Goal: Task Accomplishment & Management: Use online tool/utility

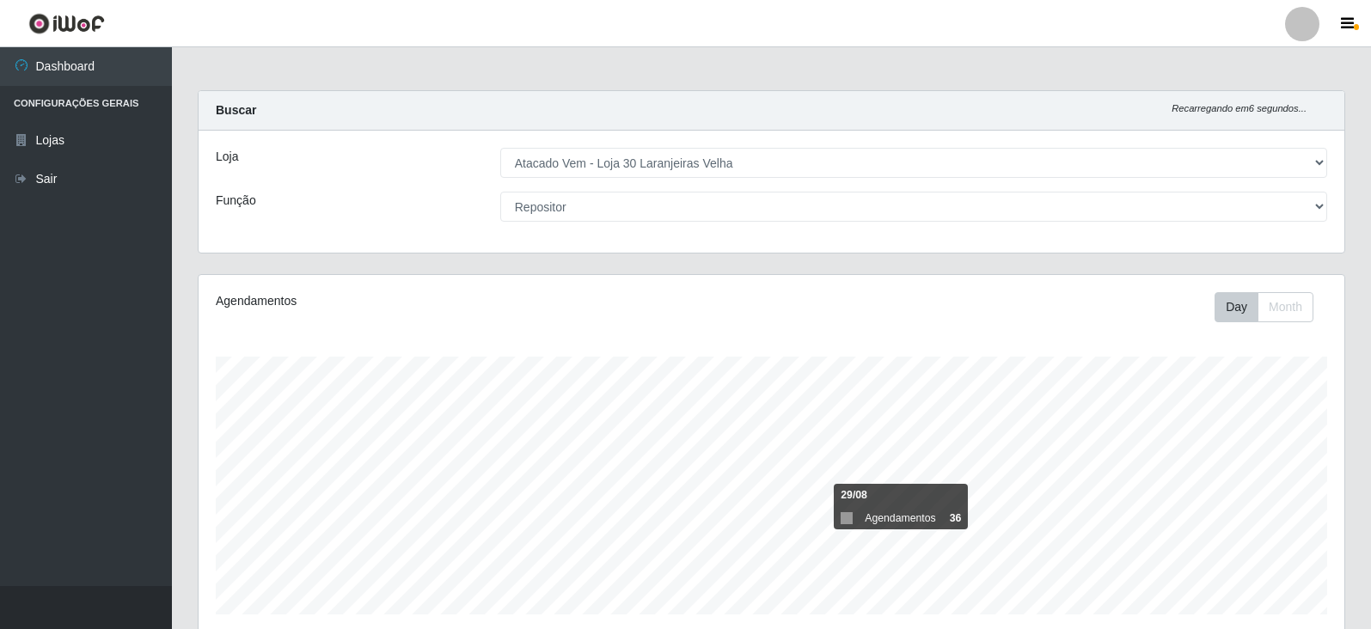
select select "495"
select select "24"
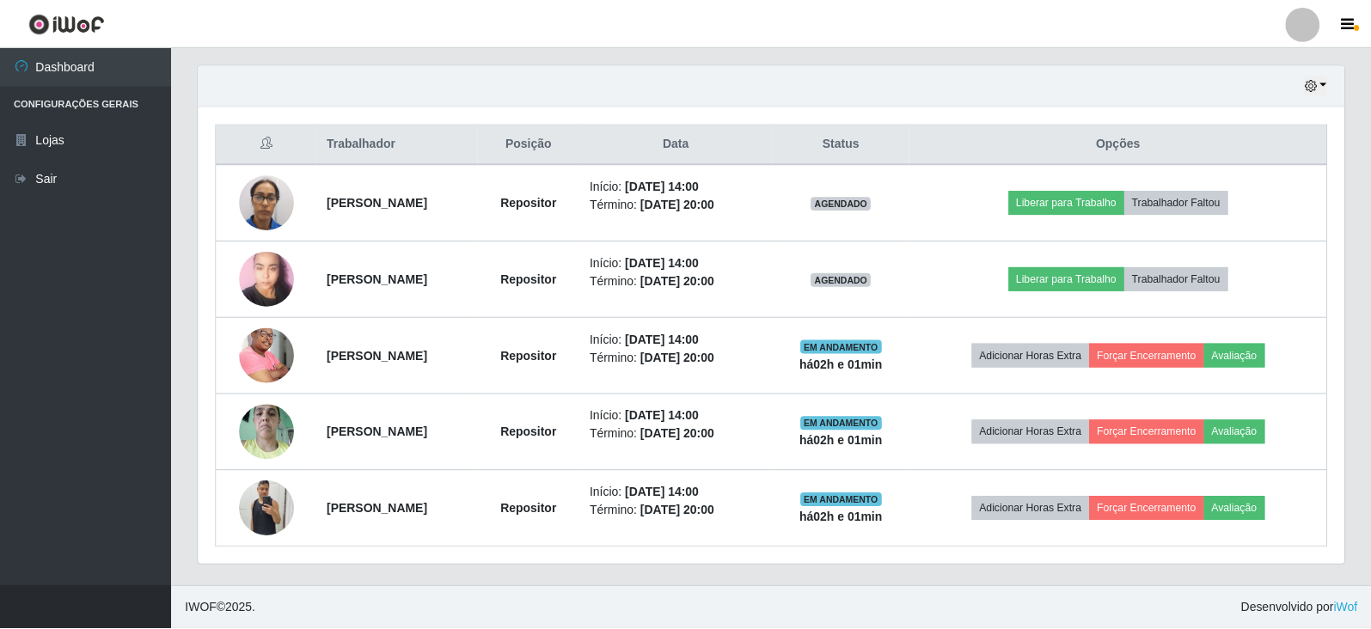
scroll to position [357, 1135]
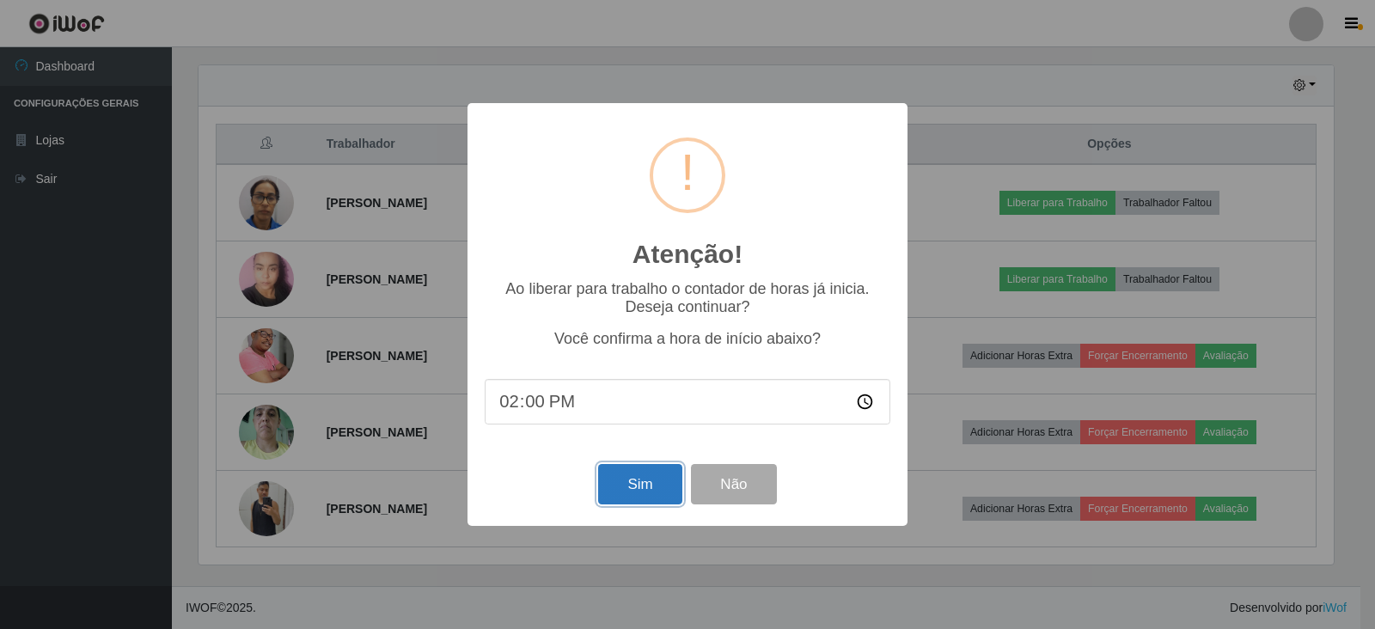
click at [635, 498] on button "Sim" at bounding box center [639, 484] width 83 height 40
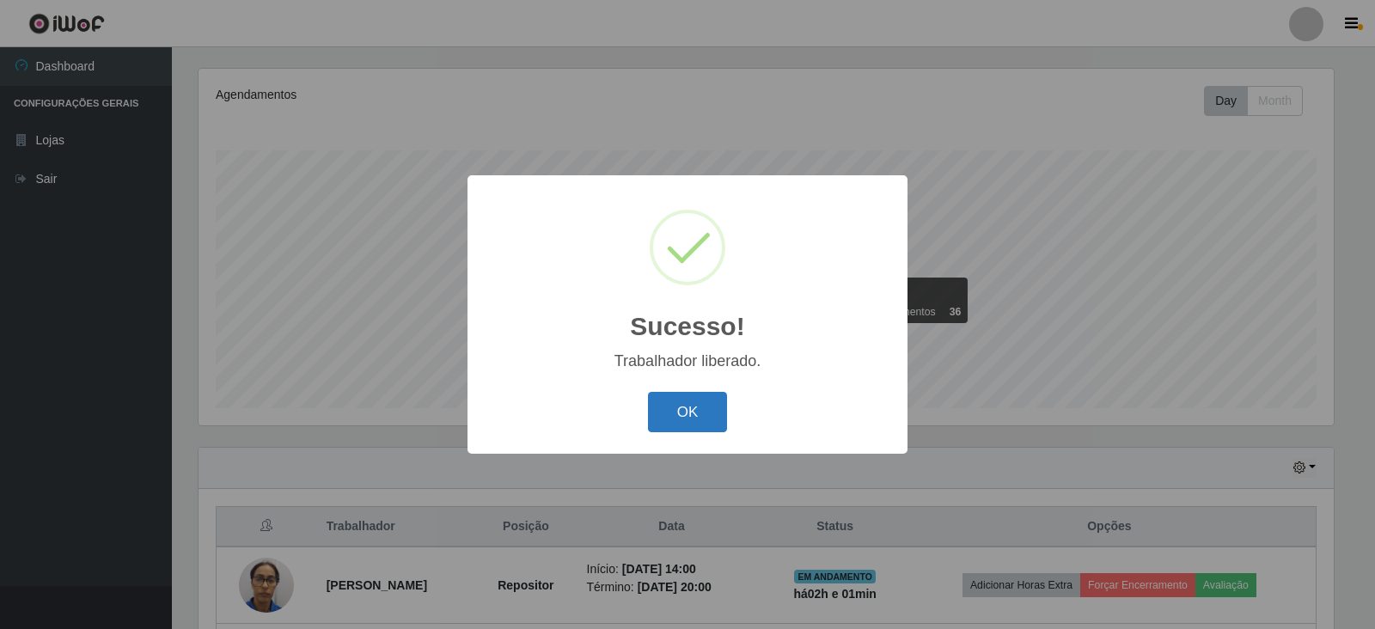
click at [706, 417] on button "OK" at bounding box center [688, 412] width 80 height 40
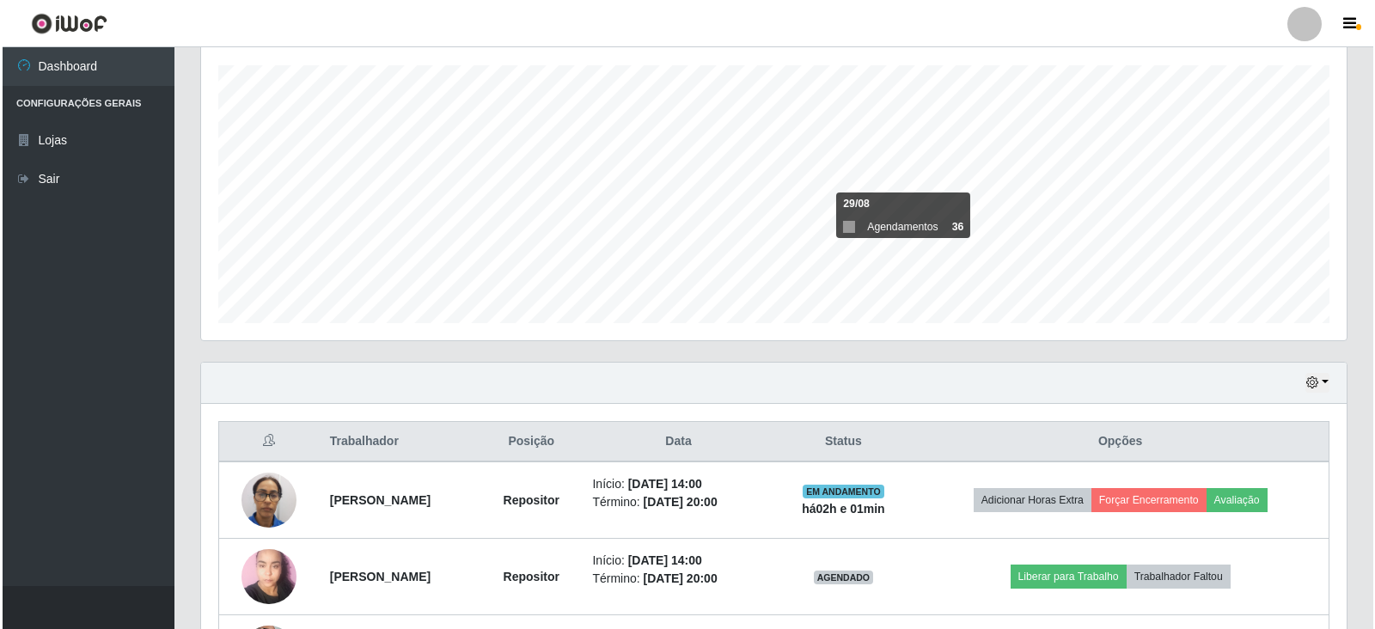
scroll to position [550, 0]
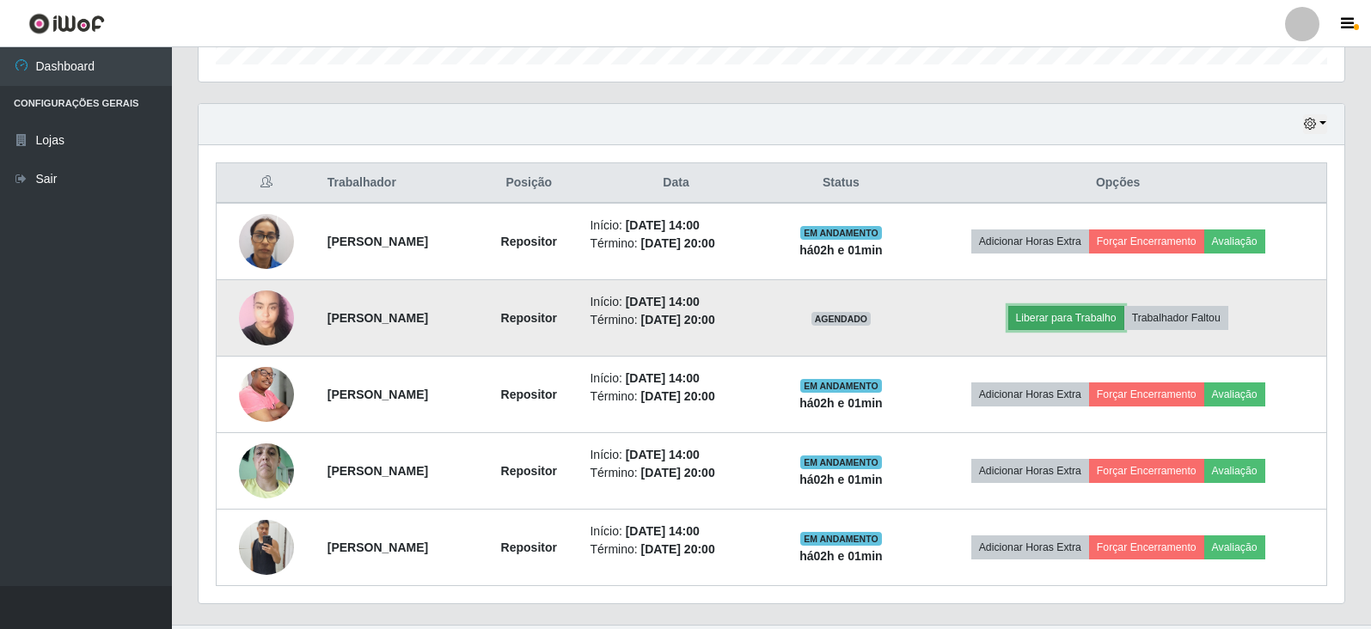
click at [1089, 319] on button "Liberar para Trabalho" at bounding box center [1066, 318] width 116 height 24
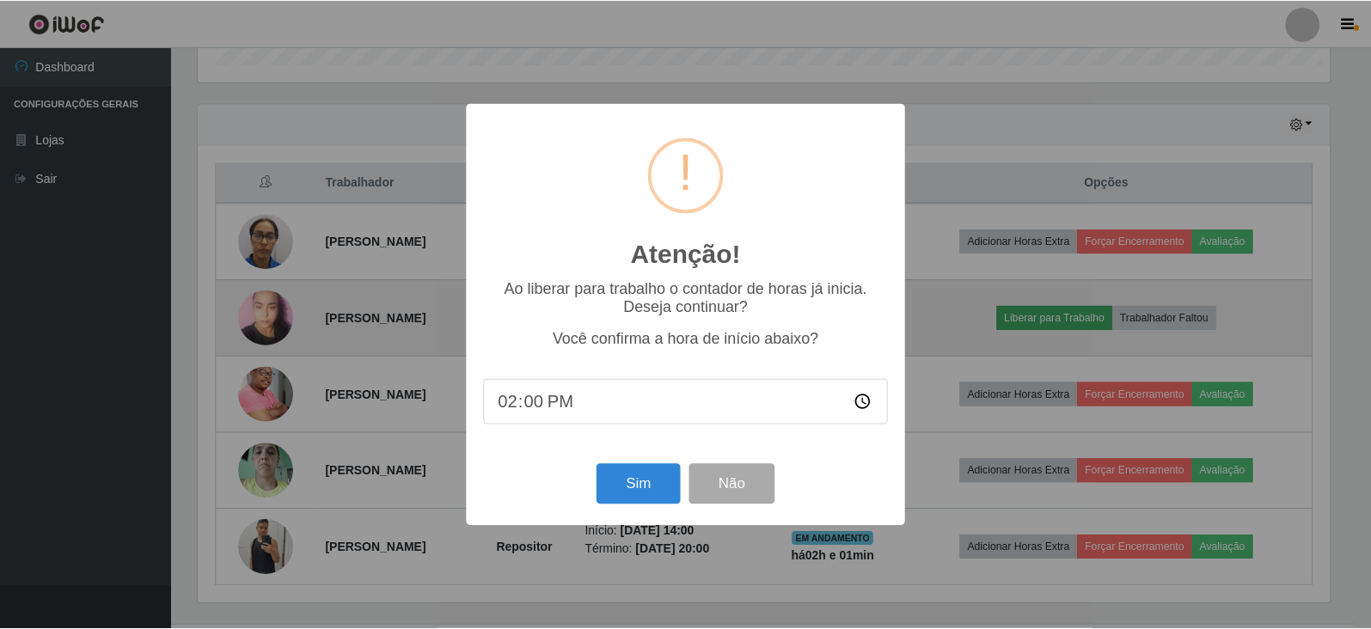
scroll to position [357, 1135]
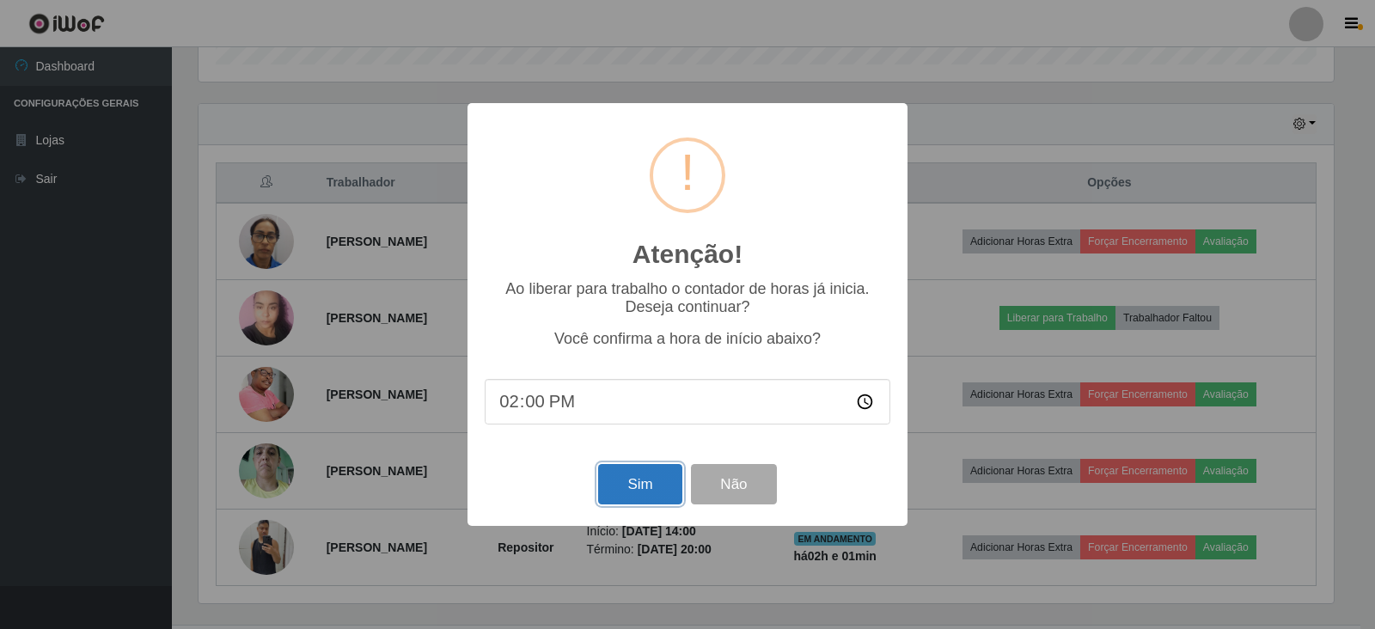
click at [658, 497] on button "Sim" at bounding box center [639, 484] width 83 height 40
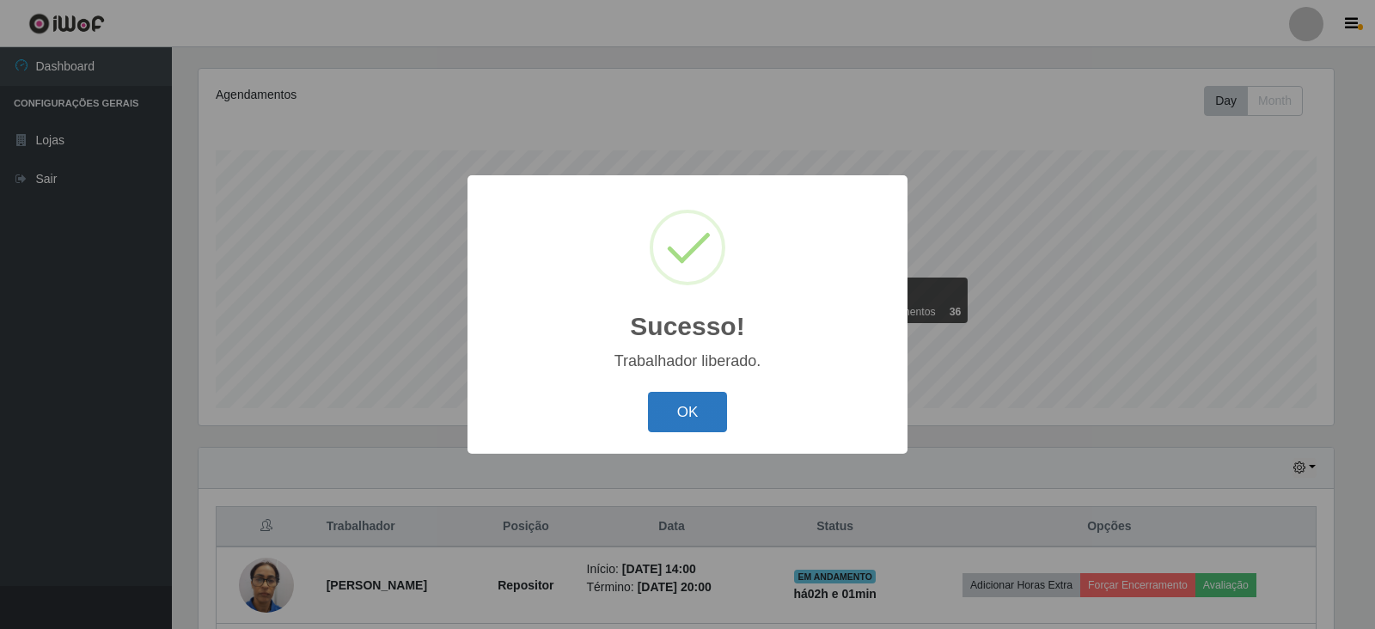
click at [678, 413] on button "OK" at bounding box center [688, 412] width 80 height 40
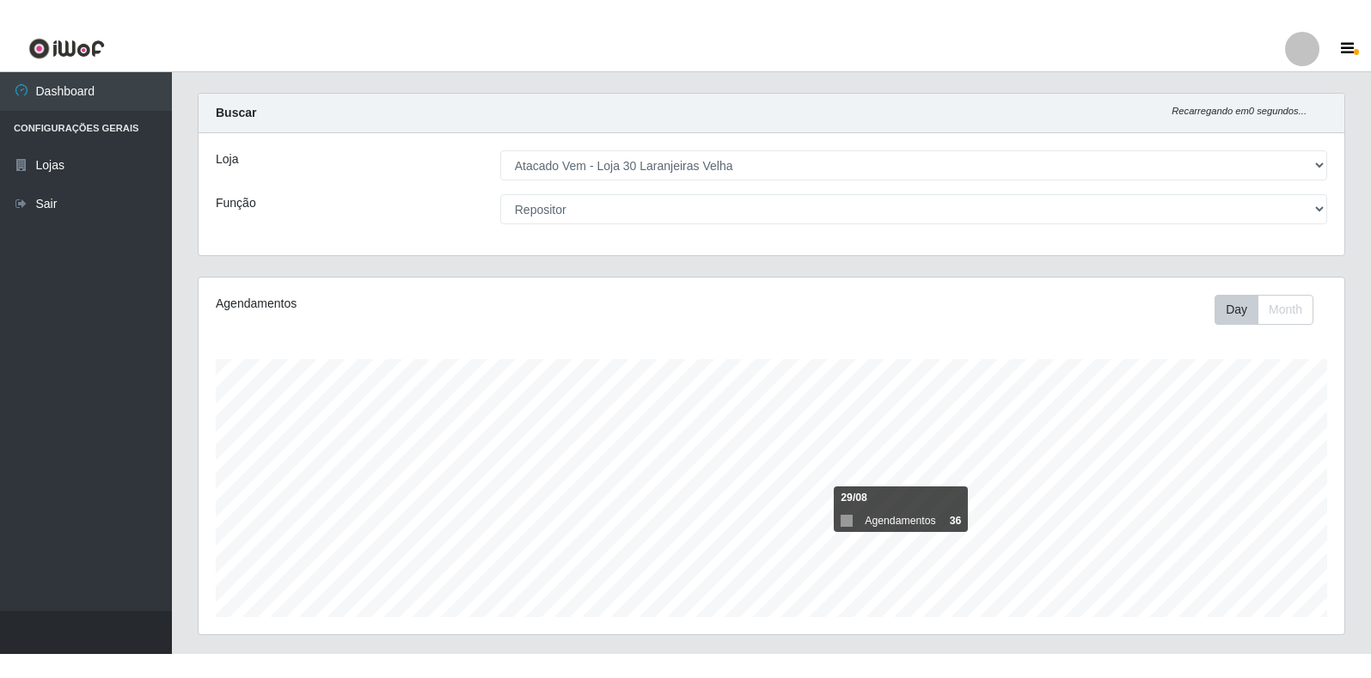
scroll to position [0, 0]
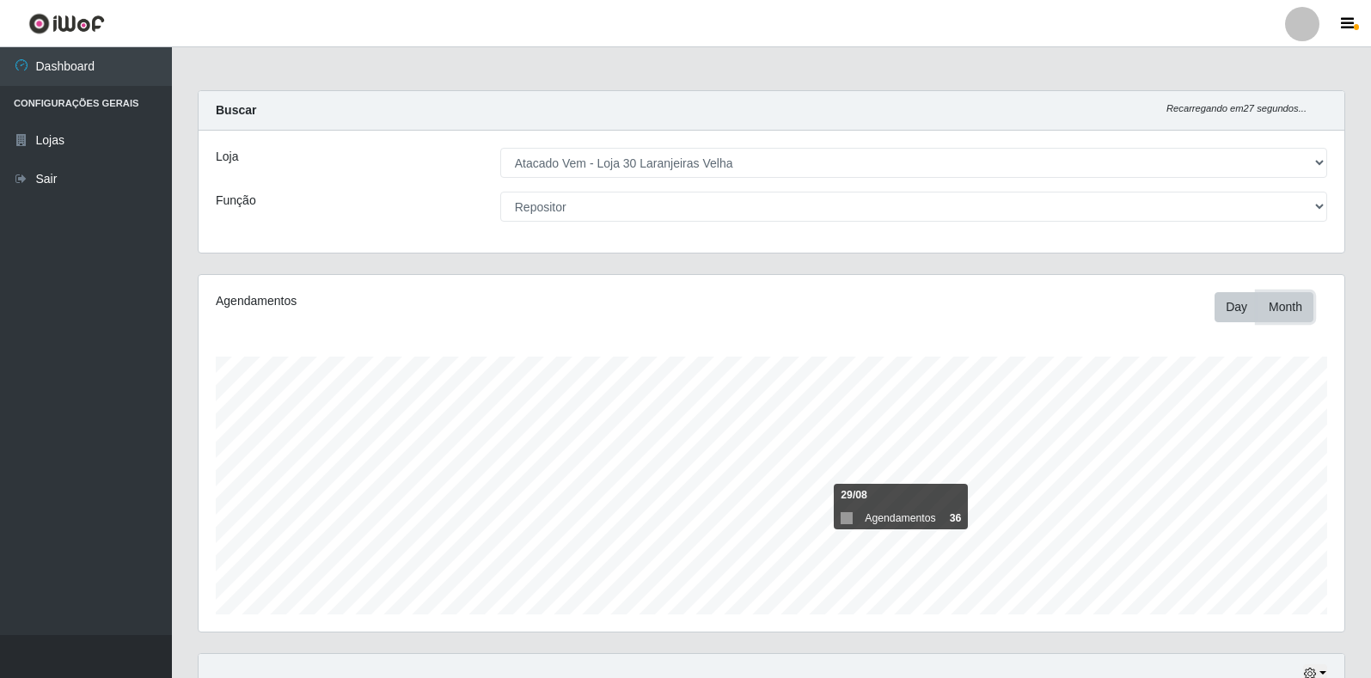
click at [1270, 306] on button "Month" at bounding box center [1286, 307] width 56 height 30
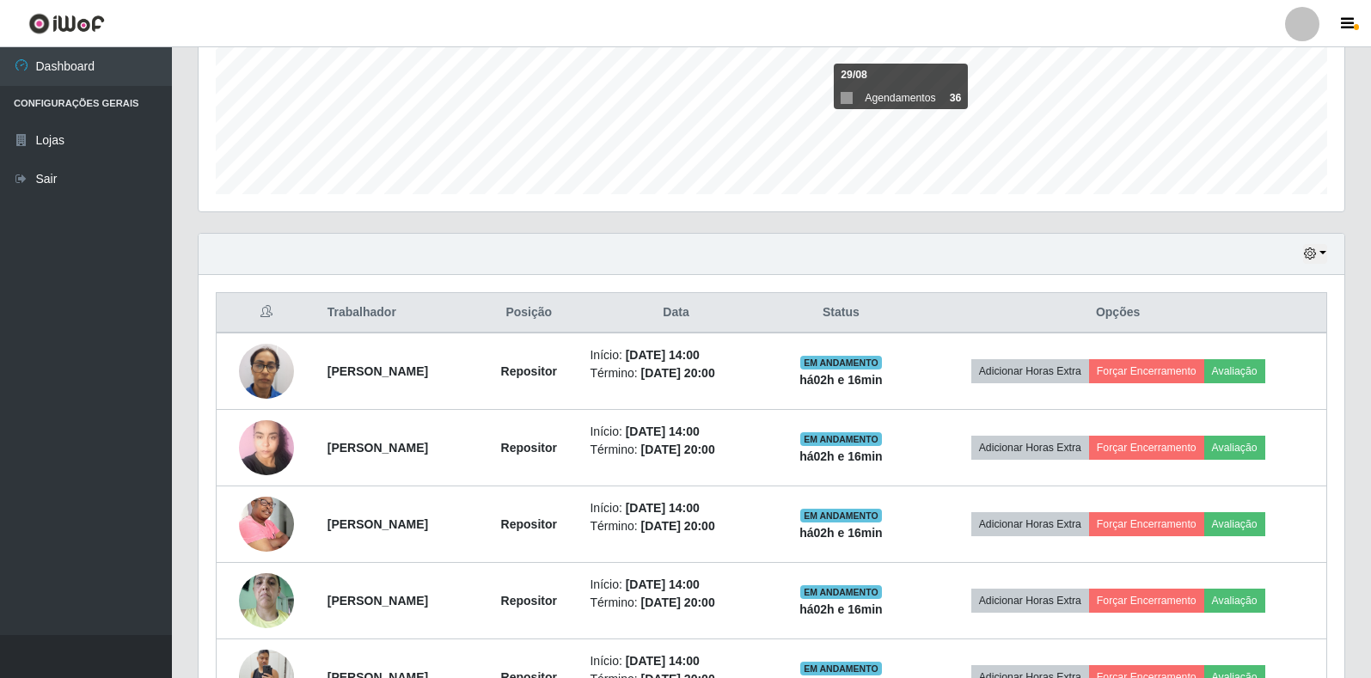
scroll to position [196, 0]
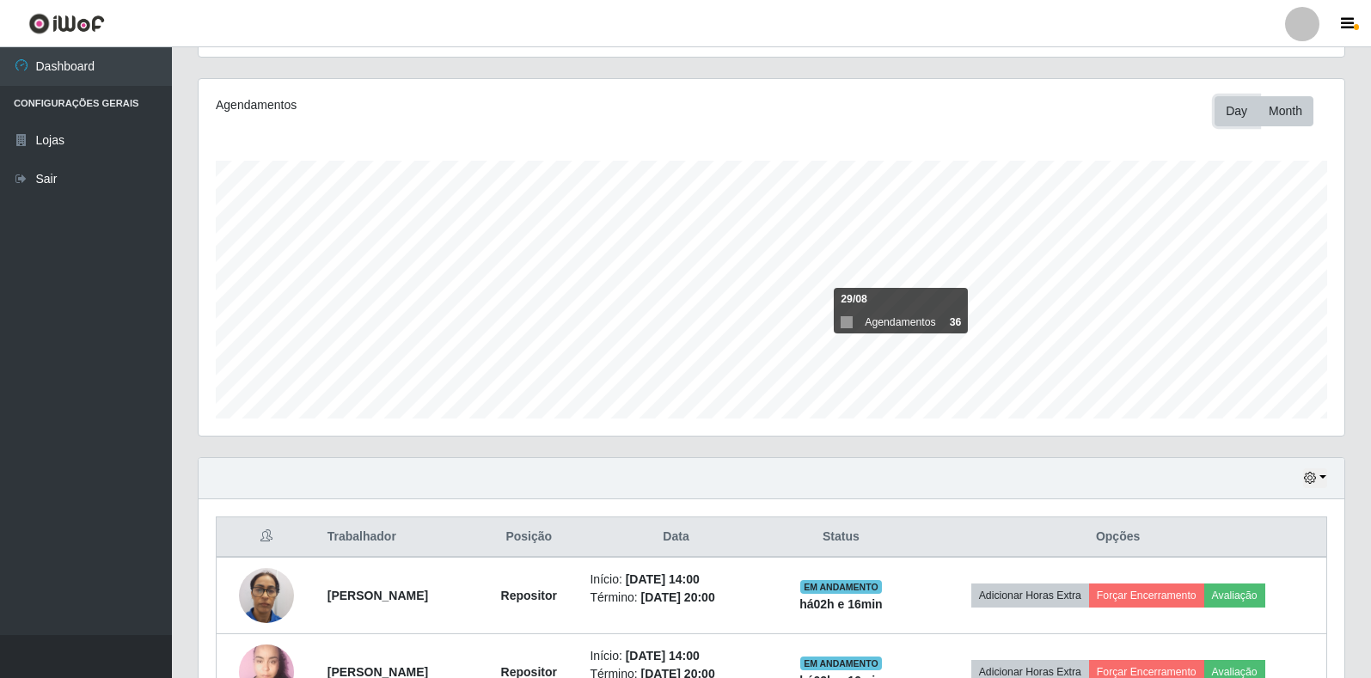
click at [1242, 103] on button "Day" at bounding box center [1237, 111] width 44 height 30
click at [1343, 29] on icon "button" at bounding box center [1347, 23] width 13 height 15
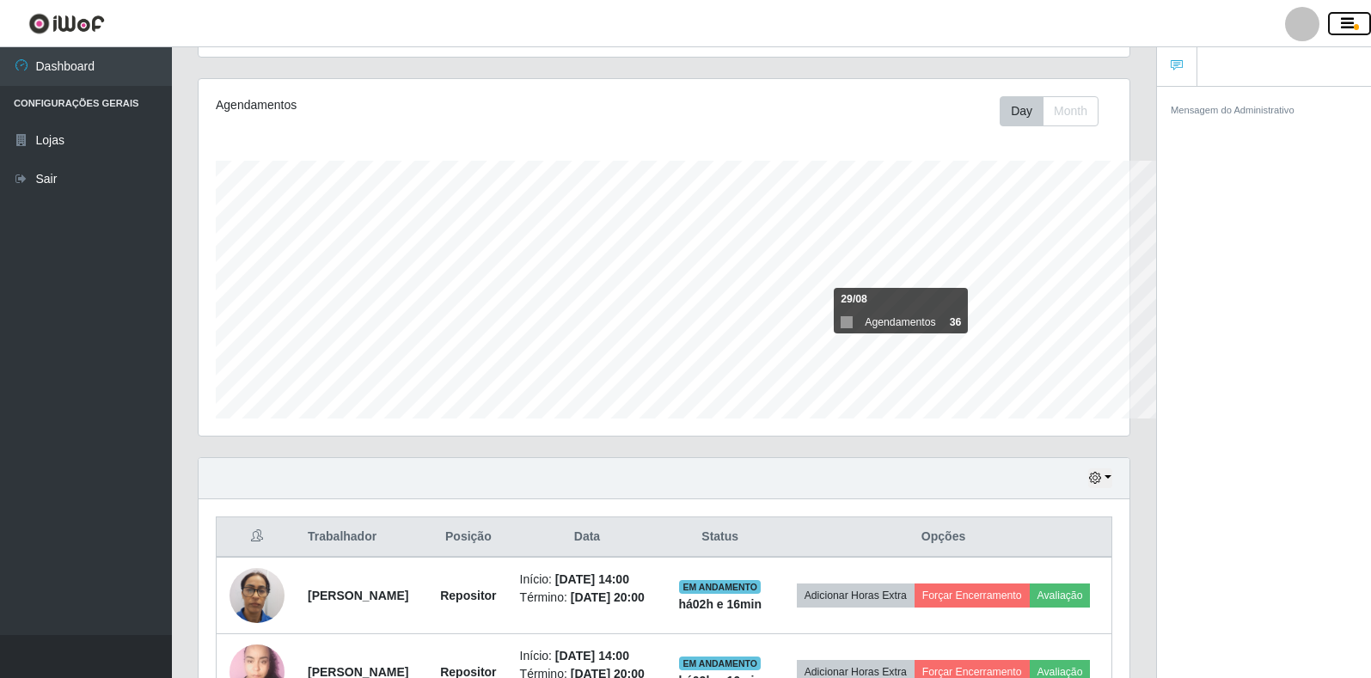
scroll to position [859210, 858635]
click at [1278, 111] on small "Mensagem do Administrativo" at bounding box center [1233, 110] width 124 height 10
click at [1344, 30] on icon "button" at bounding box center [1347, 23] width 13 height 15
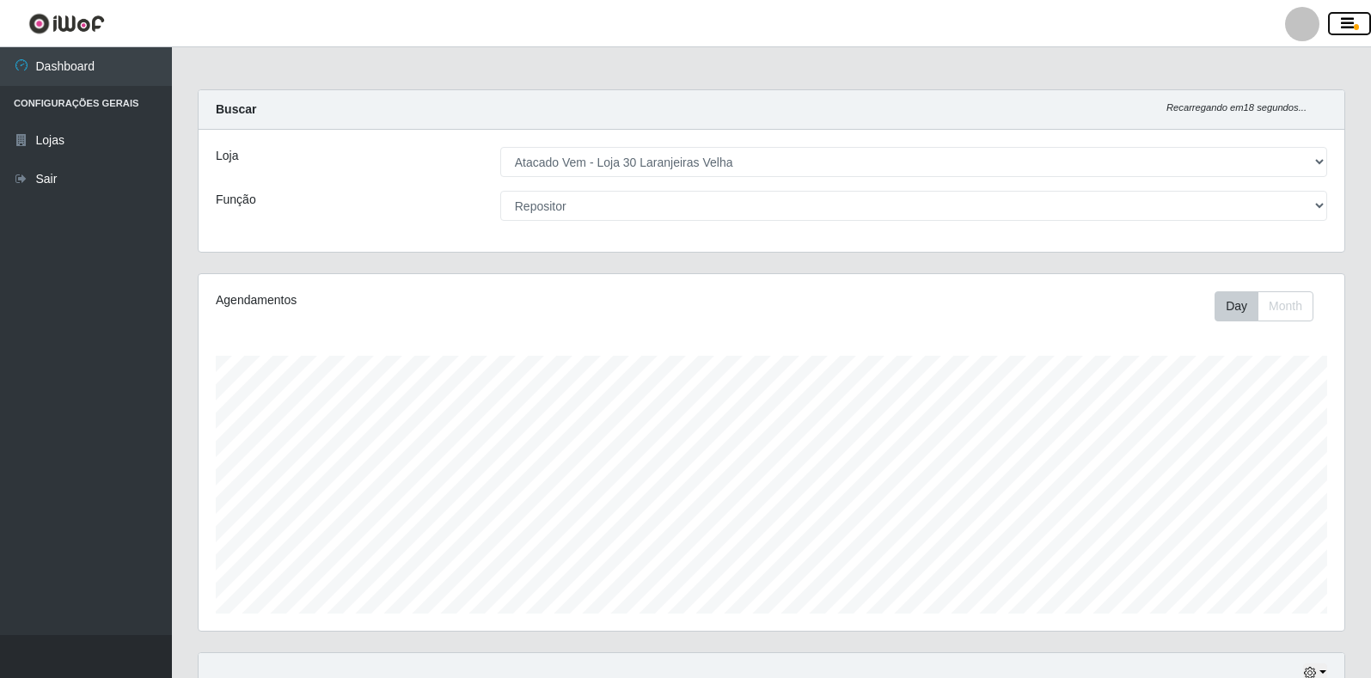
scroll to position [0, 0]
click at [669, 126] on div "Buscar Recarregando em 27 segundos..." at bounding box center [772, 111] width 1146 height 40
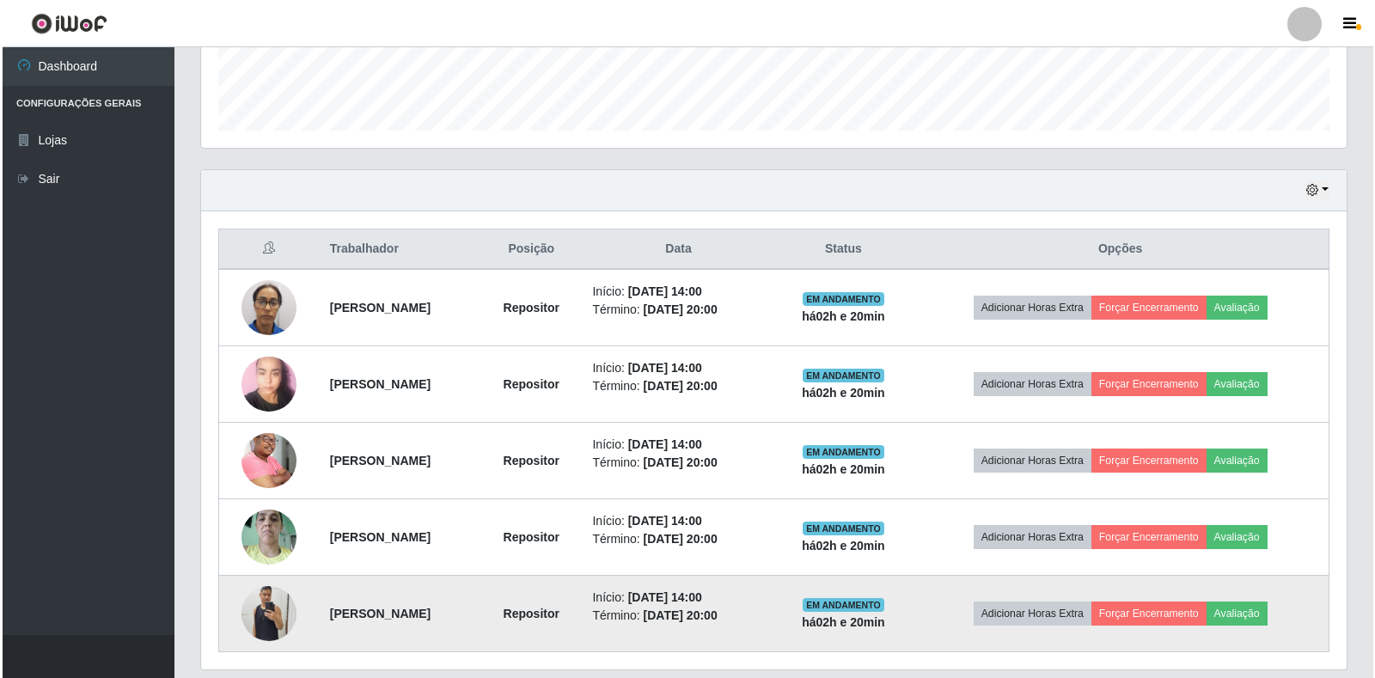
scroll to position [540, 0]
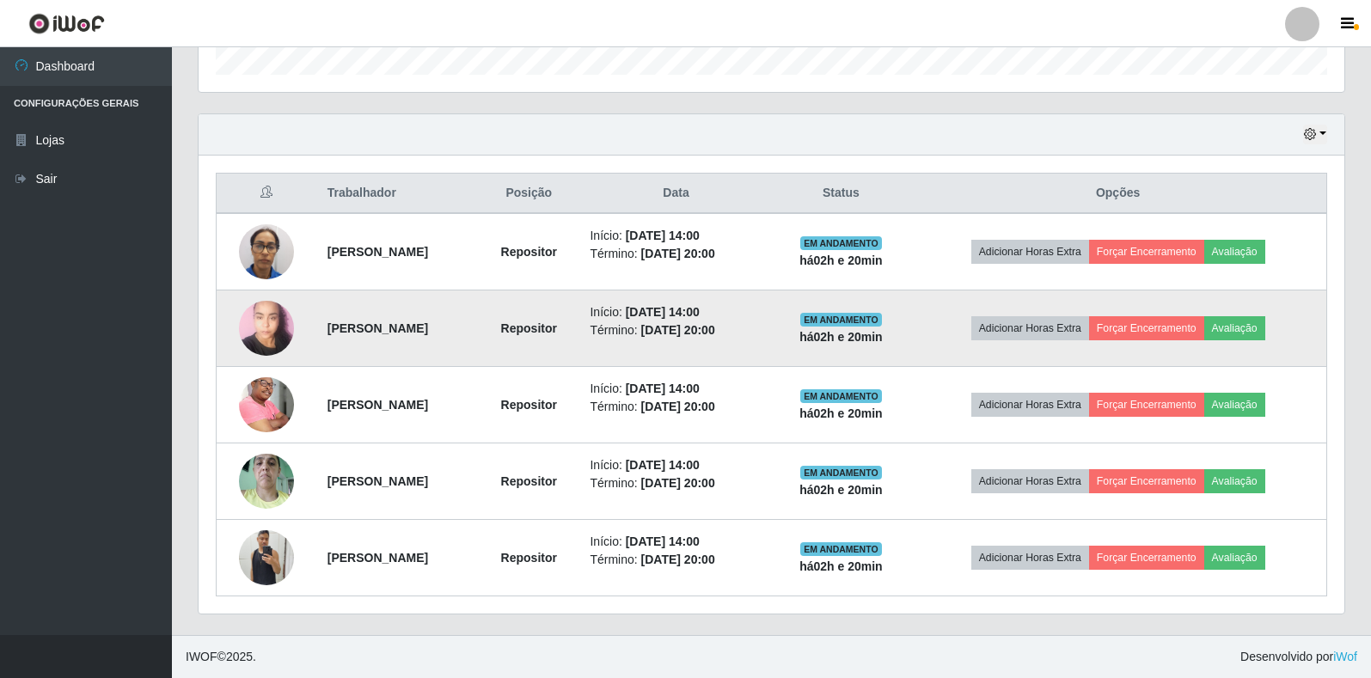
click at [258, 327] on img at bounding box center [266, 327] width 55 height 73
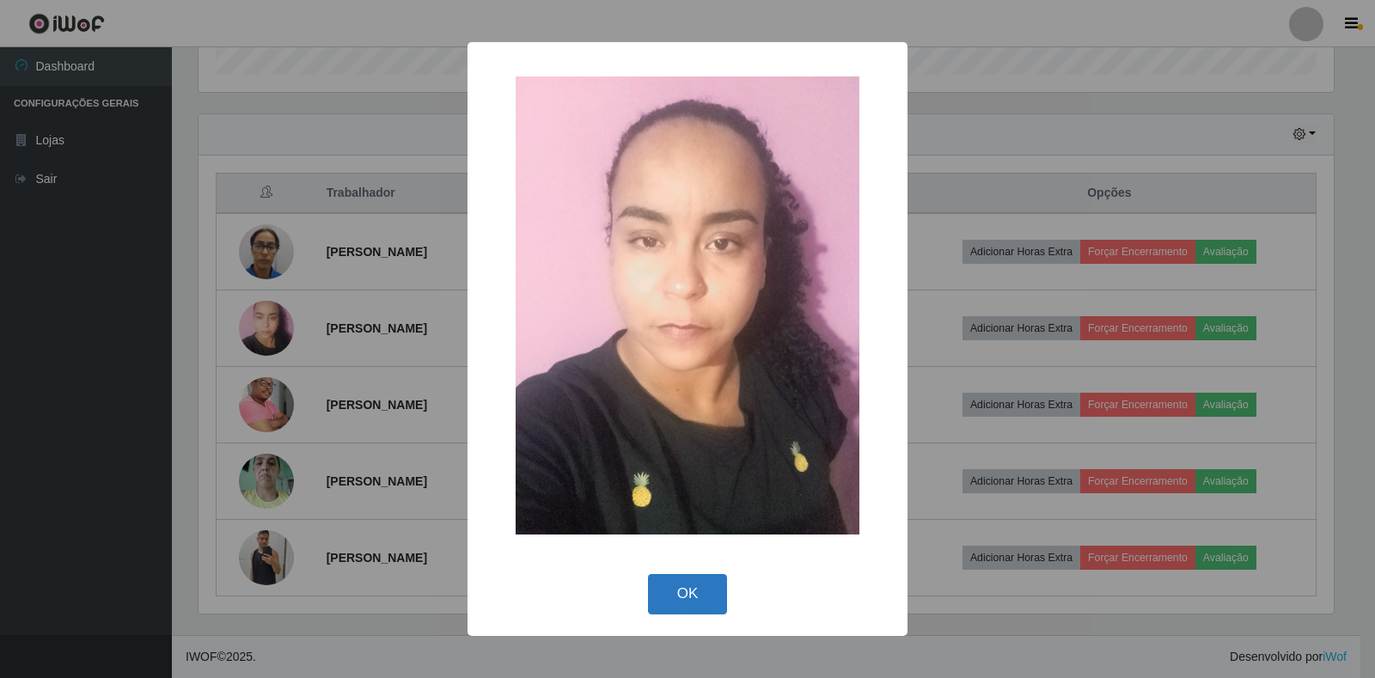
click at [678, 587] on button "OK" at bounding box center [688, 594] width 80 height 40
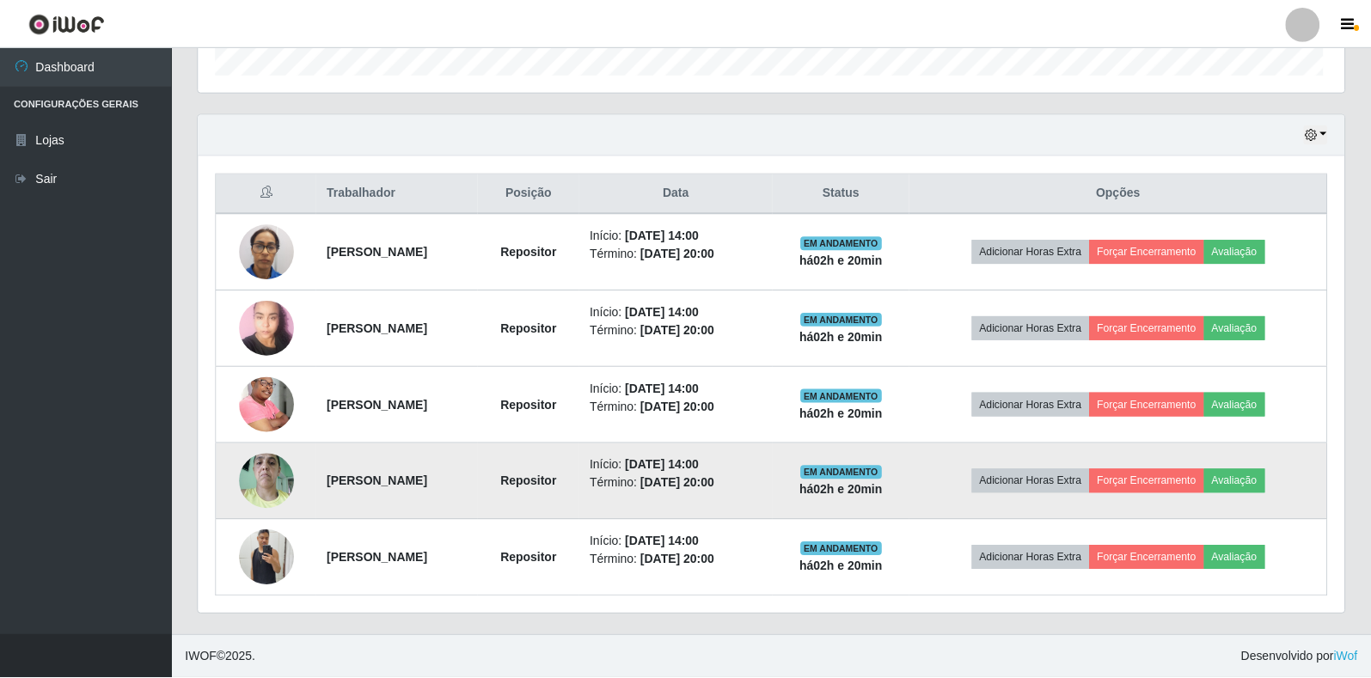
scroll to position [357, 1146]
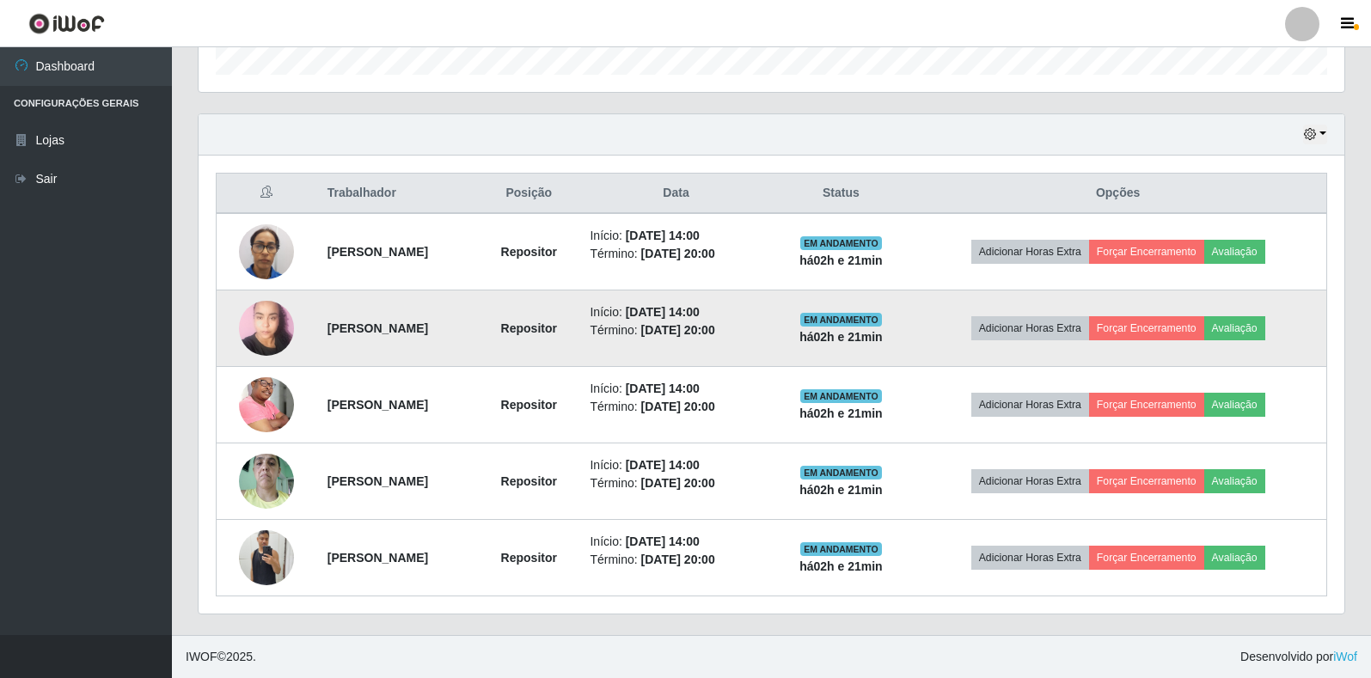
click at [265, 334] on img at bounding box center [266, 327] width 55 height 73
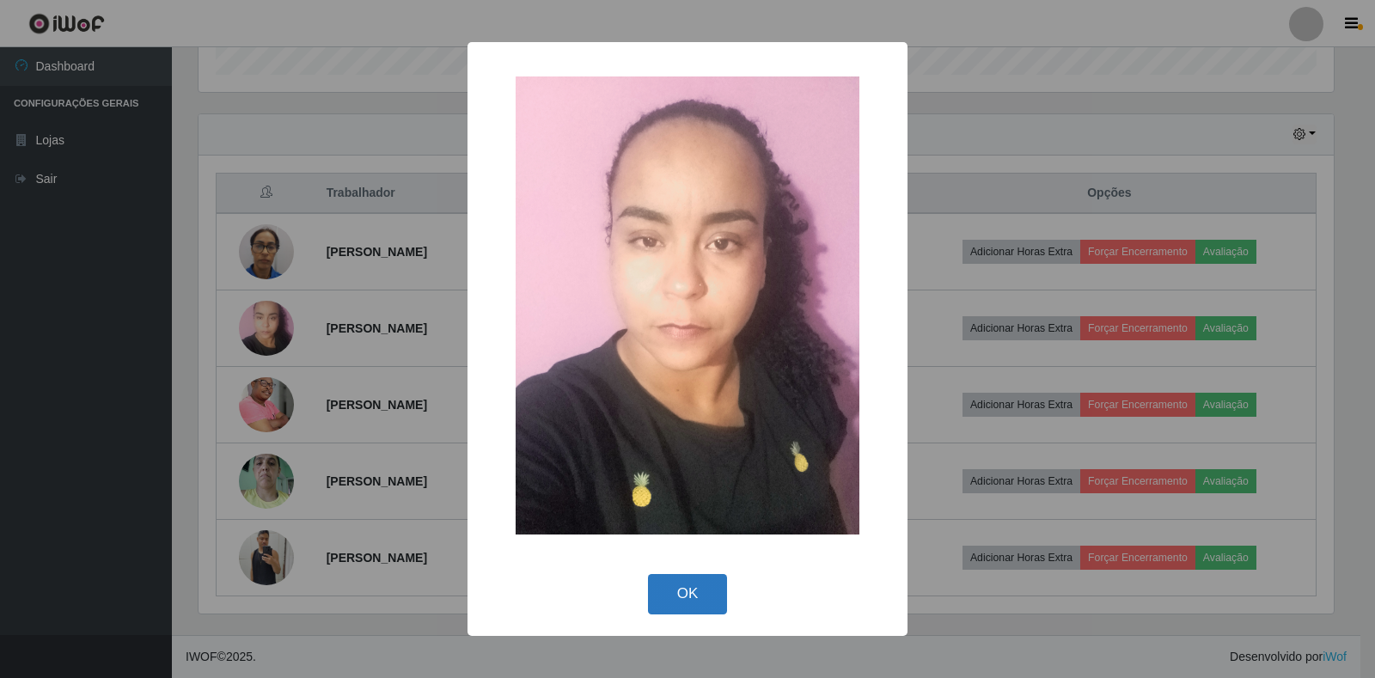
click at [683, 588] on button "OK" at bounding box center [688, 594] width 80 height 40
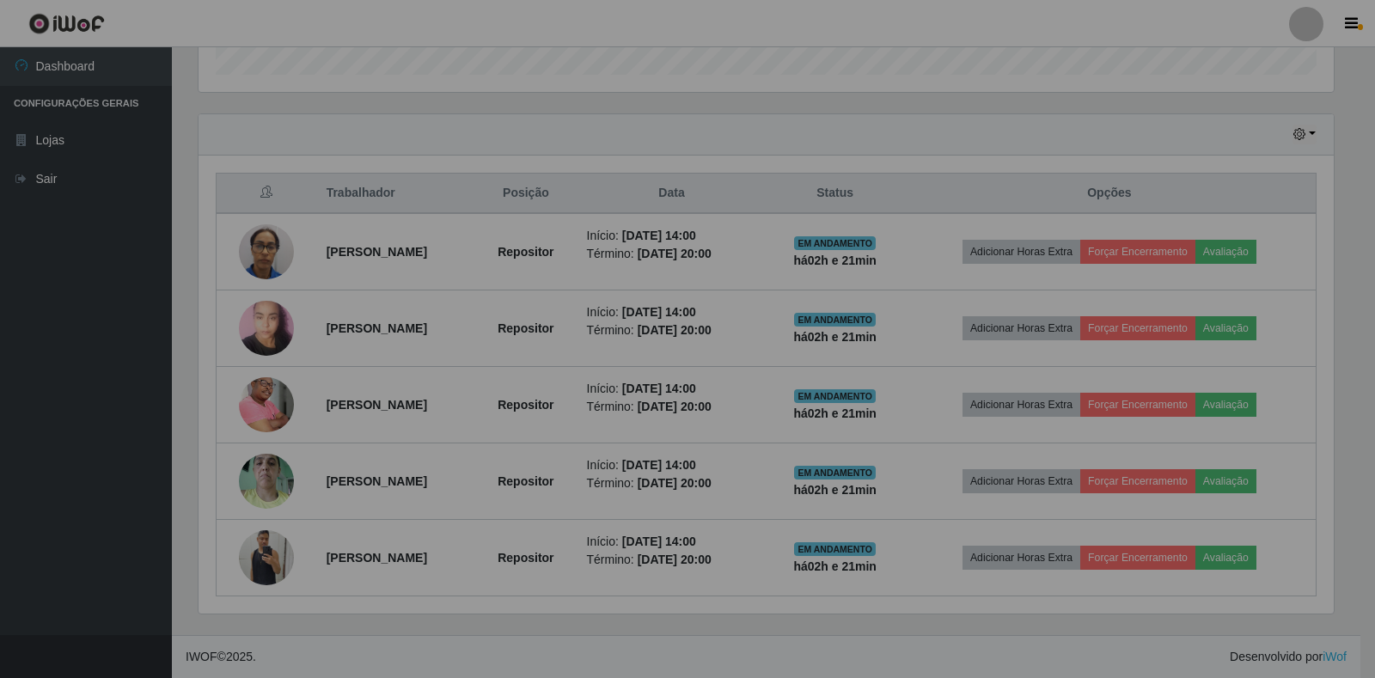
scroll to position [357, 1146]
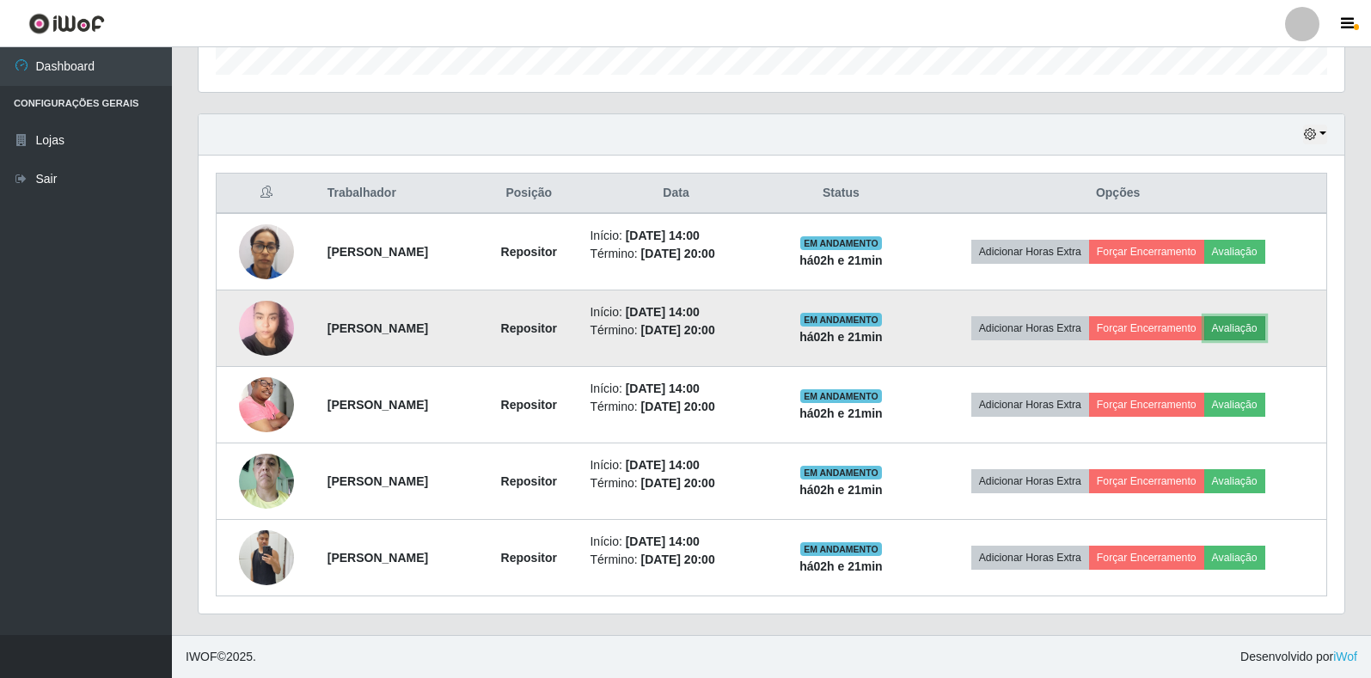
click at [1241, 326] on button "Avaliação" at bounding box center [1234, 328] width 61 height 24
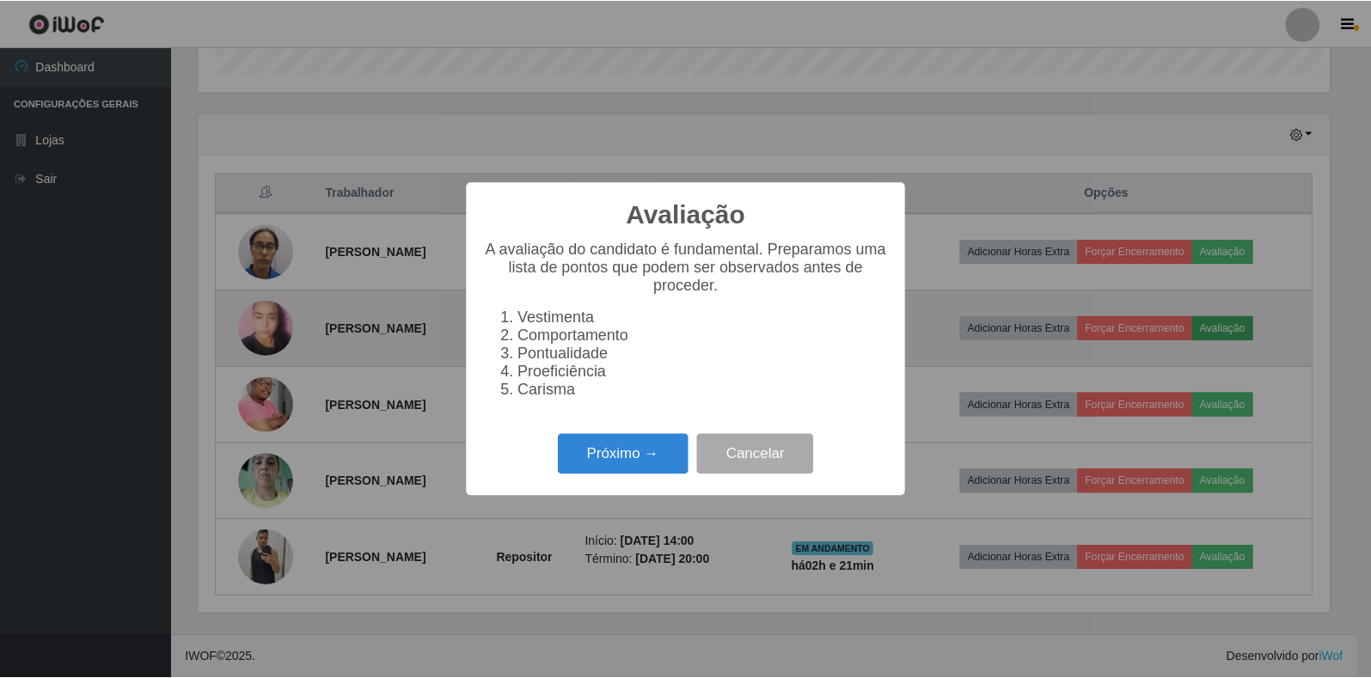
scroll to position [357, 1135]
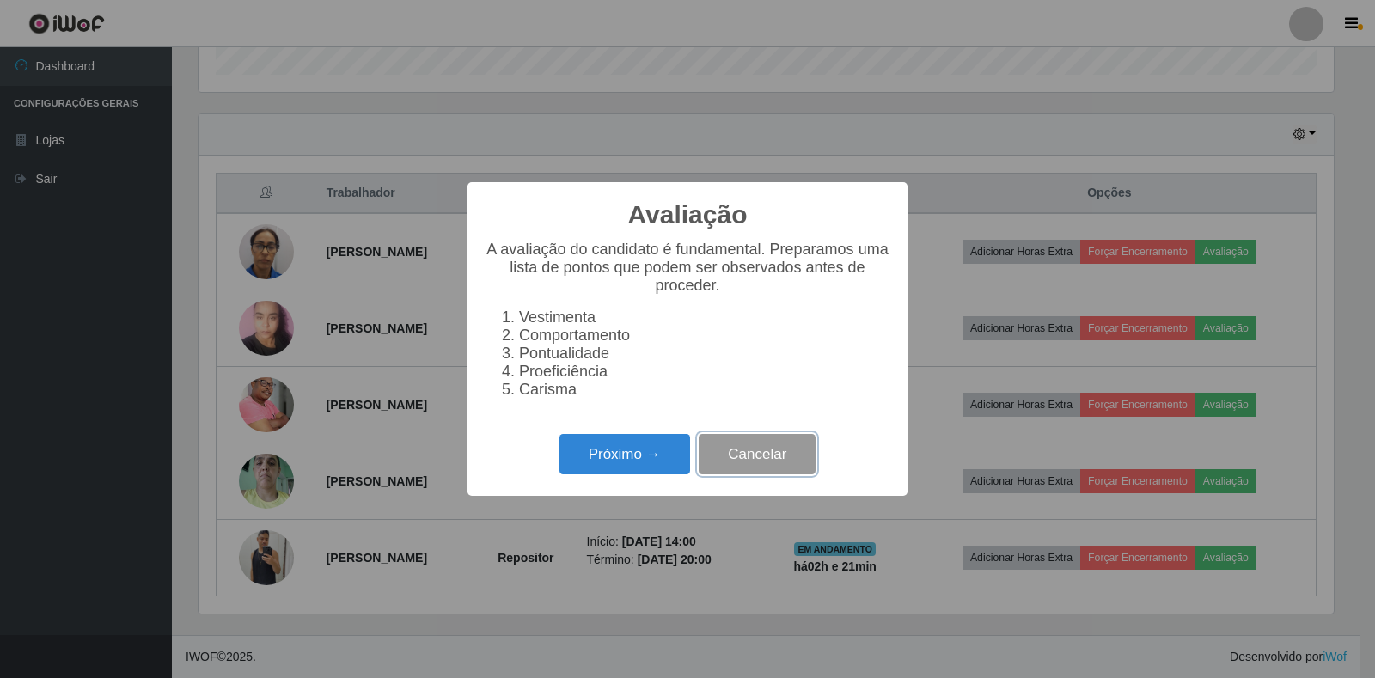
click at [796, 468] on button "Cancelar" at bounding box center [757, 454] width 117 height 40
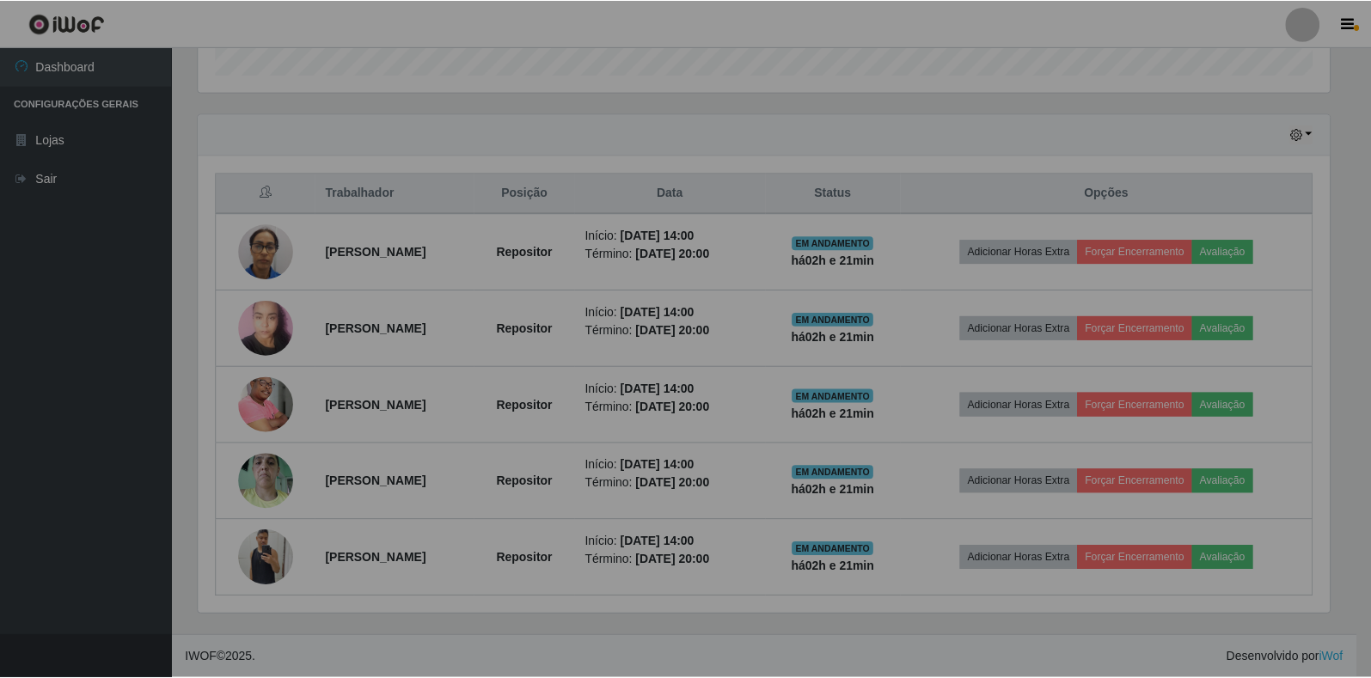
scroll to position [357, 1146]
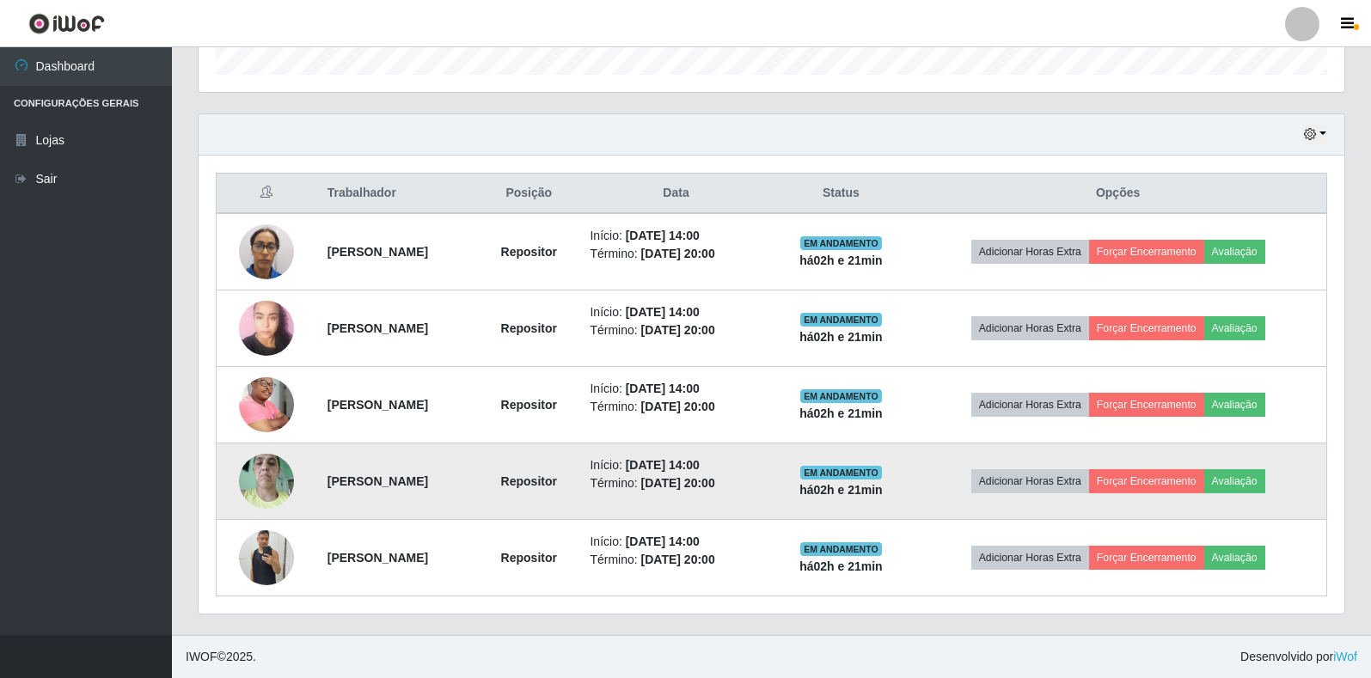
click at [282, 477] on img at bounding box center [266, 480] width 55 height 73
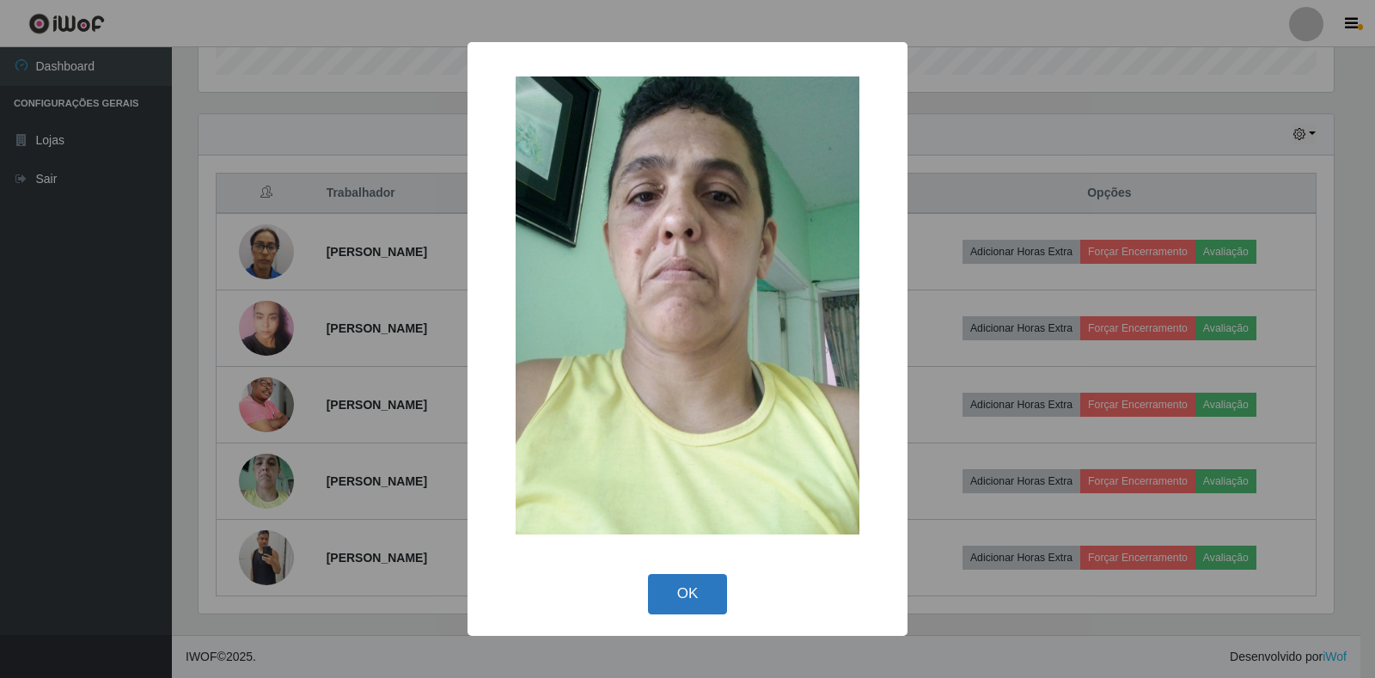
click at [698, 585] on button "OK" at bounding box center [688, 594] width 80 height 40
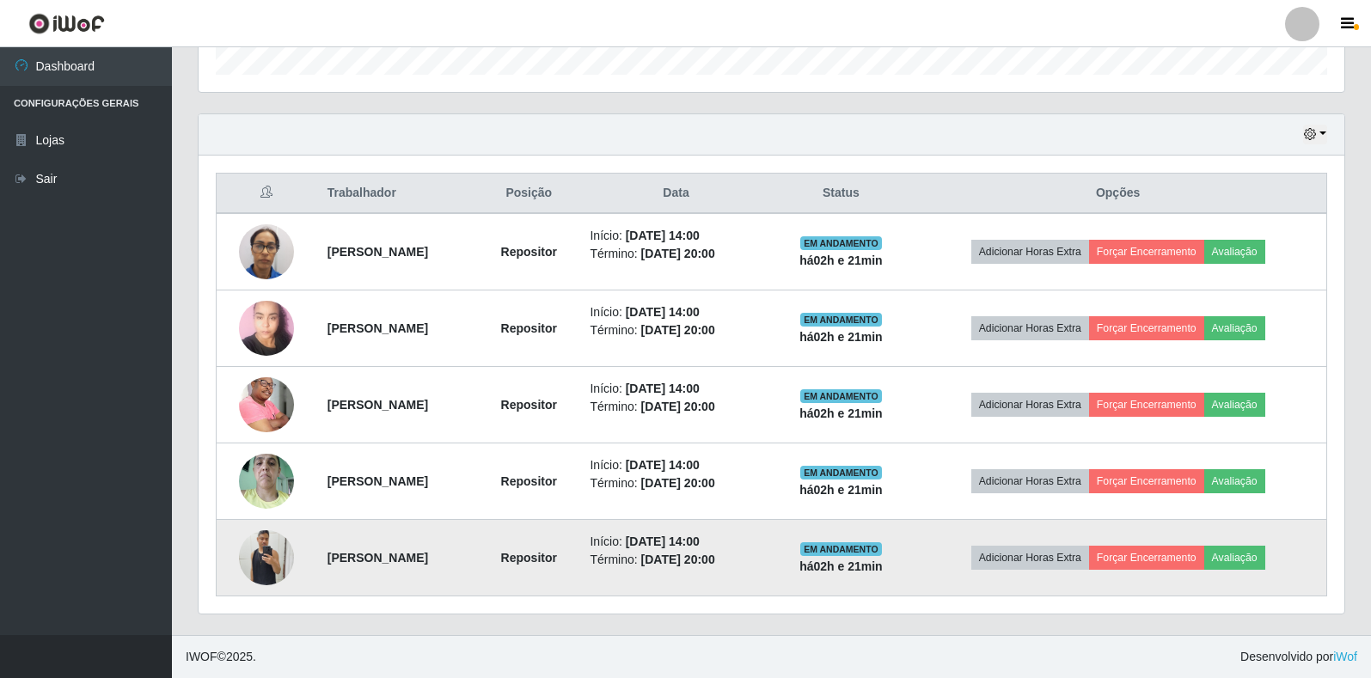
scroll to position [357, 1146]
